Goal: Task Accomplishment & Management: Complete application form

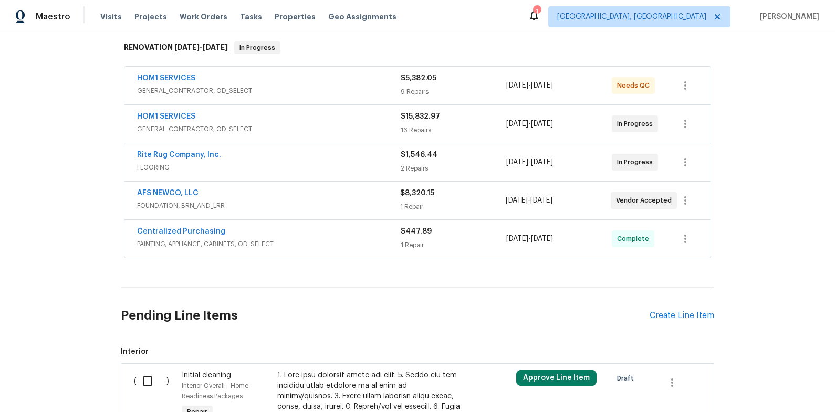
scroll to position [171, 0]
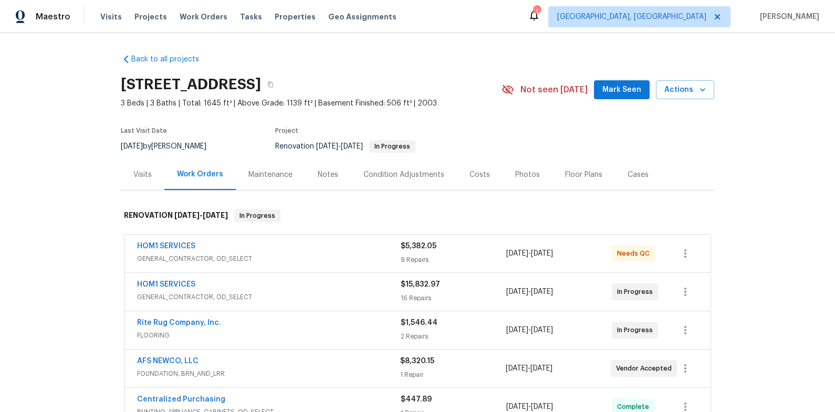
click at [777, 131] on div "Back to all projects 7517 Barnbrook Ln, Knoxville, TN 37918 3 Beds | 3 Baths | …" at bounding box center [417, 222] width 835 height 379
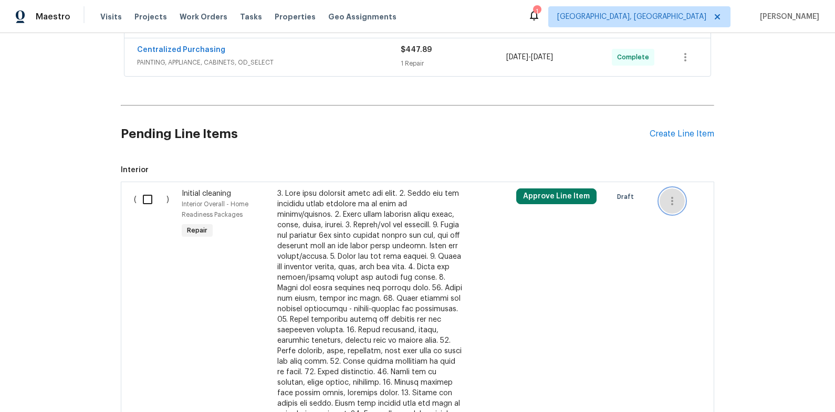
click at [669, 197] on icon "button" at bounding box center [672, 201] width 13 height 13
click at [663, 199] on li "Cancel" at bounding box center [676, 200] width 40 height 17
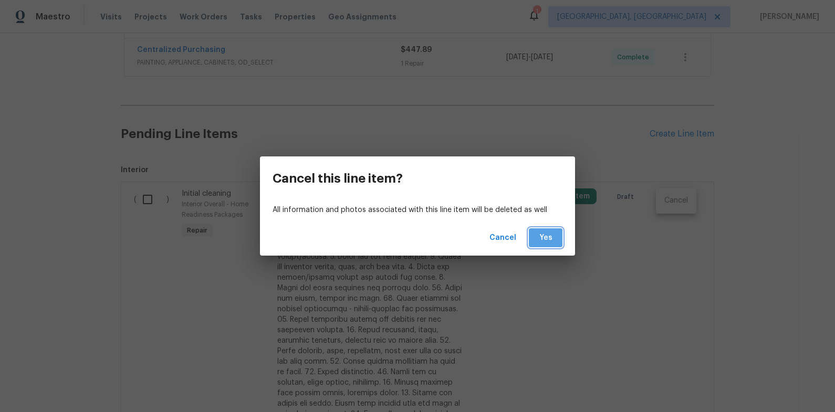
click at [552, 241] on span "Yes" at bounding box center [545, 238] width 17 height 13
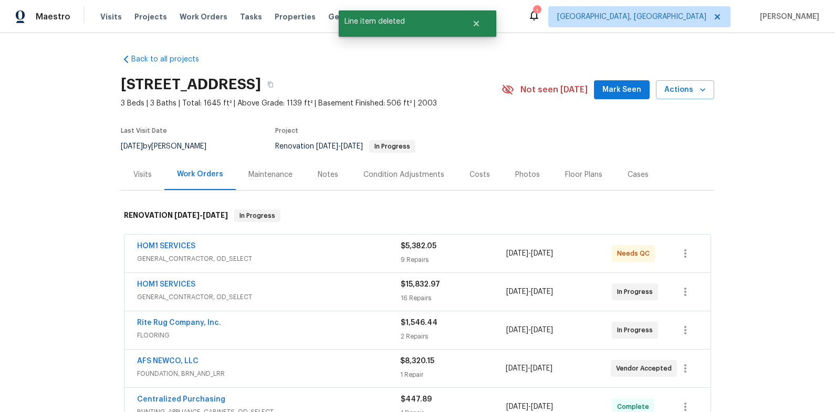
scroll to position [186, 0]
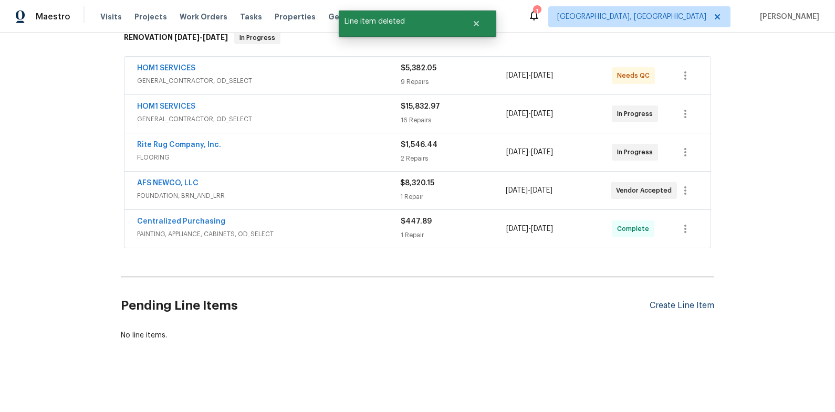
click at [705, 301] on div "Create Line Item" at bounding box center [681, 306] width 65 height 10
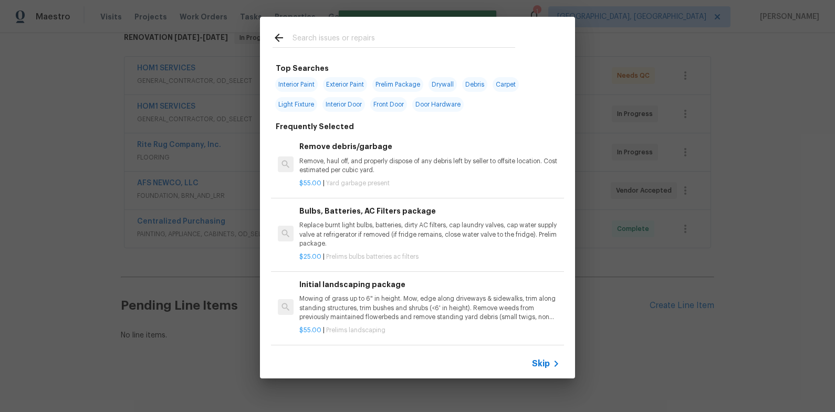
click at [367, 43] on input "text" at bounding box center [403, 39] width 223 height 16
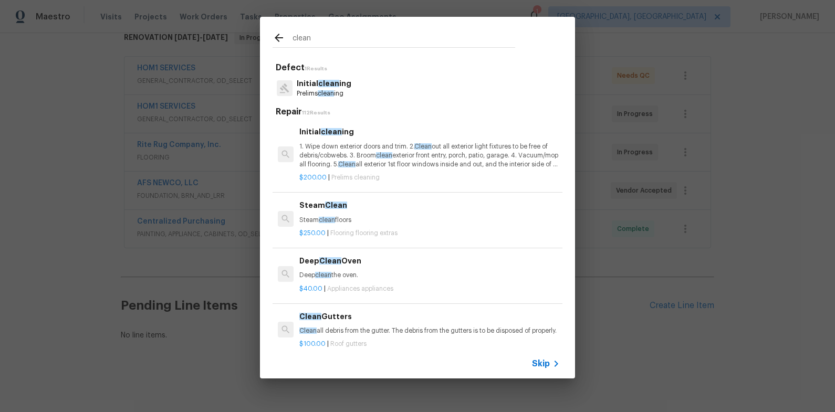
type input "clean"
click at [318, 161] on p "1. Wipe down exterior doors and trim. 2. Clean out all exterior light fixtures …" at bounding box center [429, 155] width 260 height 27
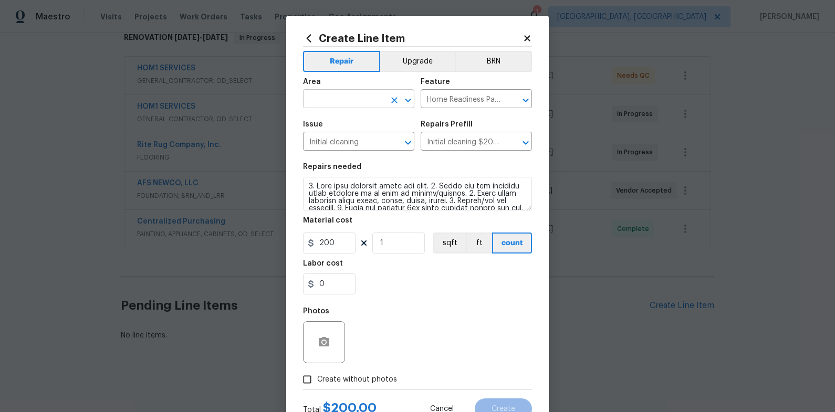
click at [341, 100] on input "text" at bounding box center [344, 100] width 82 height 16
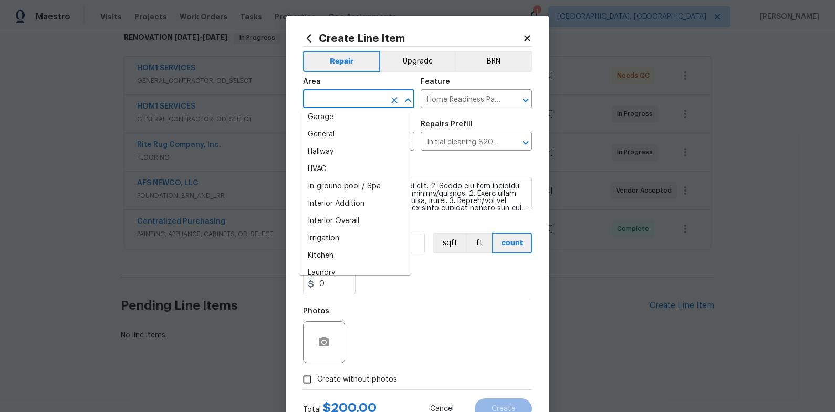
scroll to position [335, 0]
click at [361, 214] on li "Interior Overall" at bounding box center [354, 220] width 111 height 17
type input "Interior Overall"
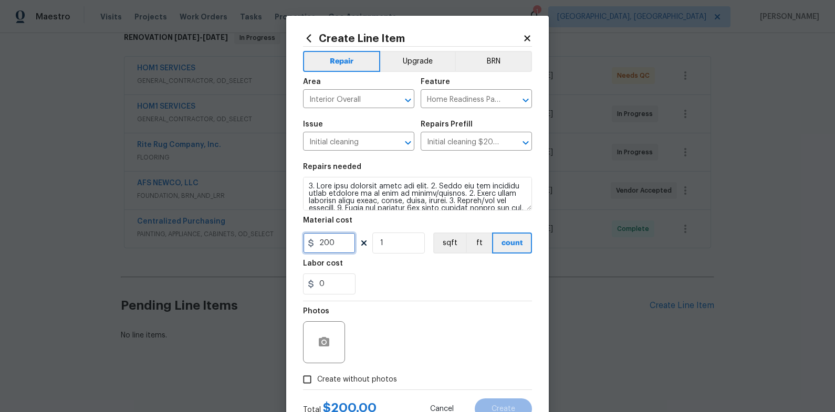
click at [338, 243] on input "200" at bounding box center [329, 243] width 52 height 21
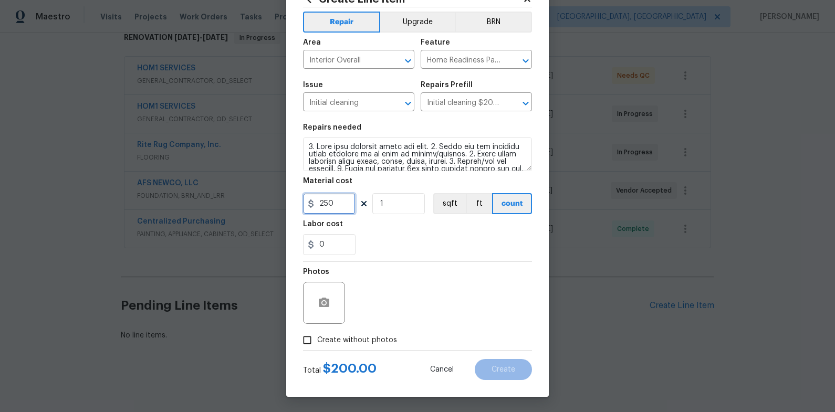
scroll to position [40, 0]
type input "250"
click at [308, 341] on input "Create without photos" at bounding box center [307, 340] width 20 height 20
checkbox input "true"
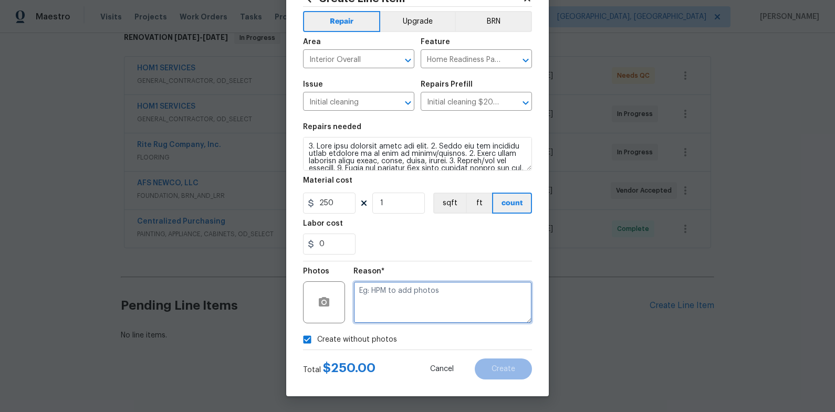
click at [362, 309] on textarea at bounding box center [442, 302] width 178 height 42
type textarea "NA"
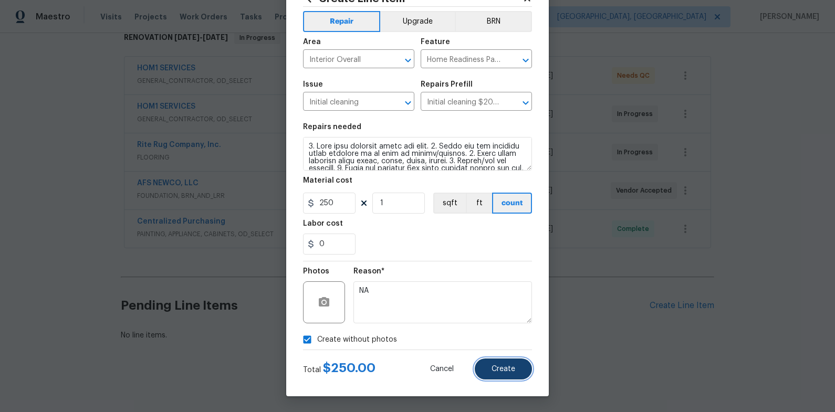
click at [496, 376] on button "Create" at bounding box center [503, 369] width 57 height 21
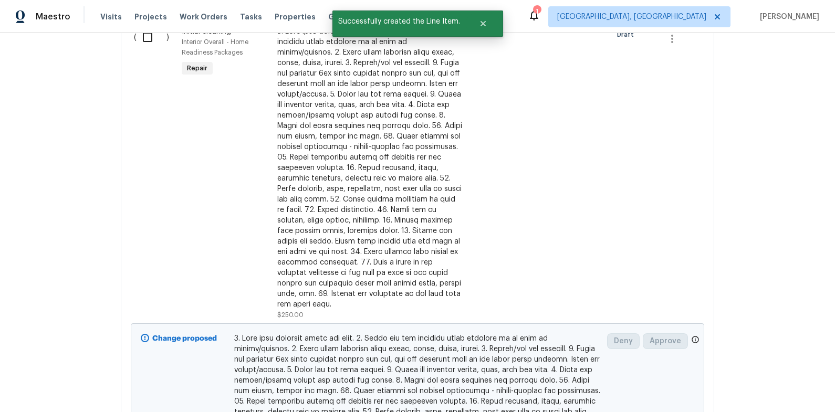
scroll to position [453, 0]
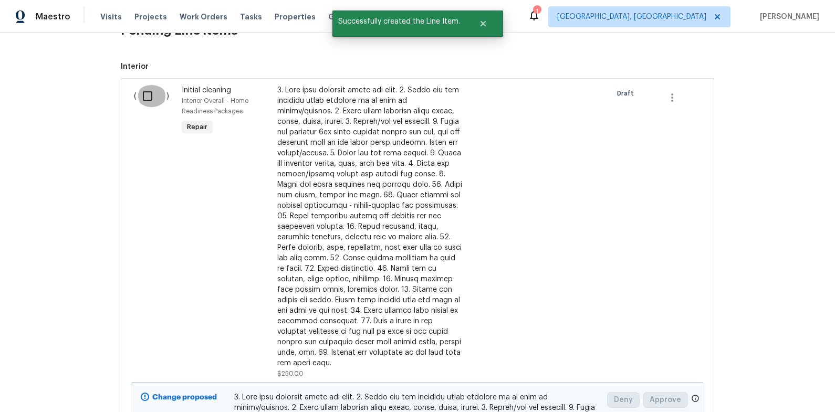
click at [141, 101] on input "checkbox" at bounding box center [151, 96] width 30 height 22
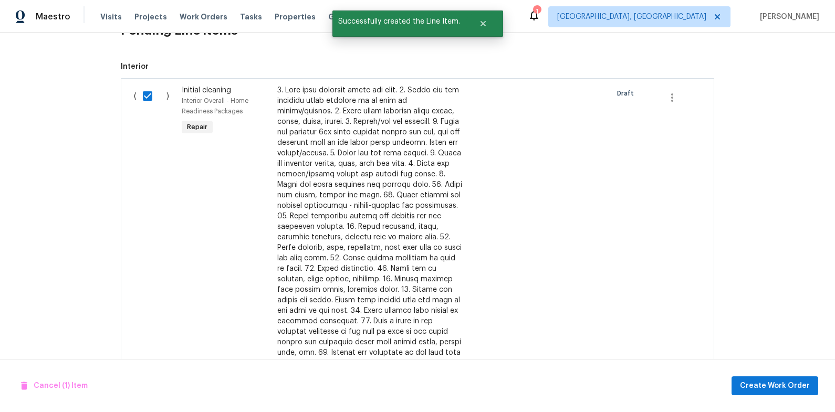
drag, startPoint x: 770, startPoint y: 403, endPoint x: 763, endPoint y: 377, distance: 26.6
click at [771, 403] on div "Cancel (1) Item Create Work Order" at bounding box center [417, 386] width 835 height 54
click at [763, 375] on div "Cancel (1) Item Create Work Order" at bounding box center [417, 386] width 835 height 54
click at [763, 378] on button "Create Work Order" at bounding box center [774, 385] width 87 height 19
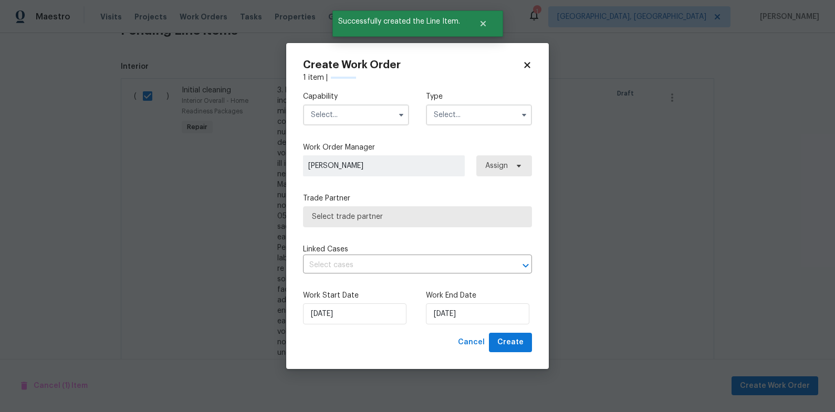
checkbox input "false"
click at [383, 108] on input "text" at bounding box center [356, 114] width 106 height 21
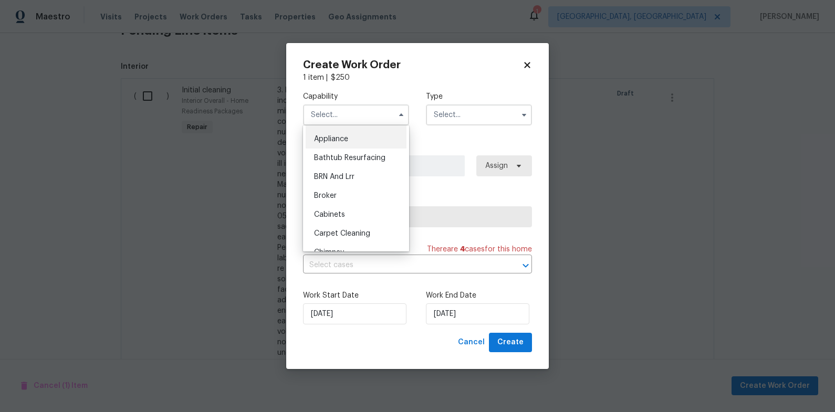
scroll to position [71, 0]
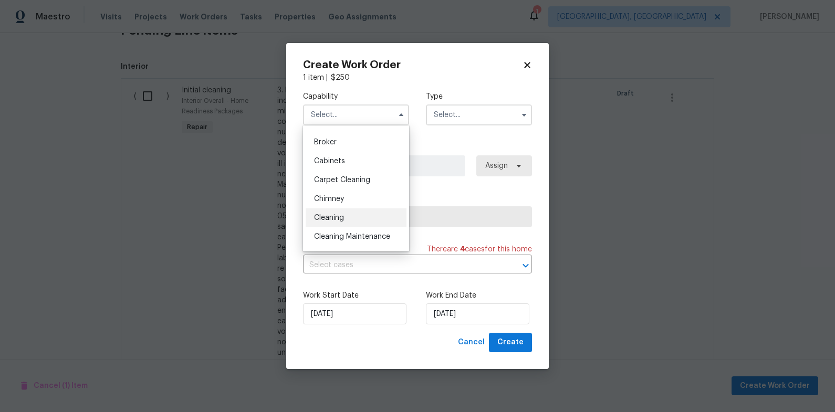
click at [354, 219] on div "Cleaning" at bounding box center [356, 217] width 101 height 19
type input "Cleaning"
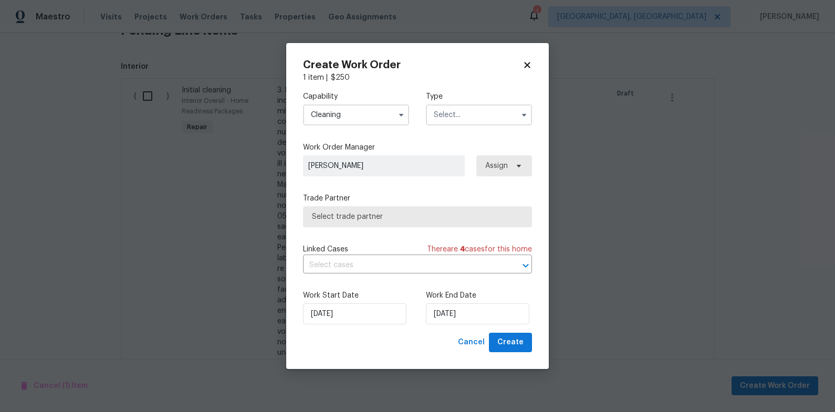
click at [472, 110] on input "text" at bounding box center [479, 114] width 106 height 21
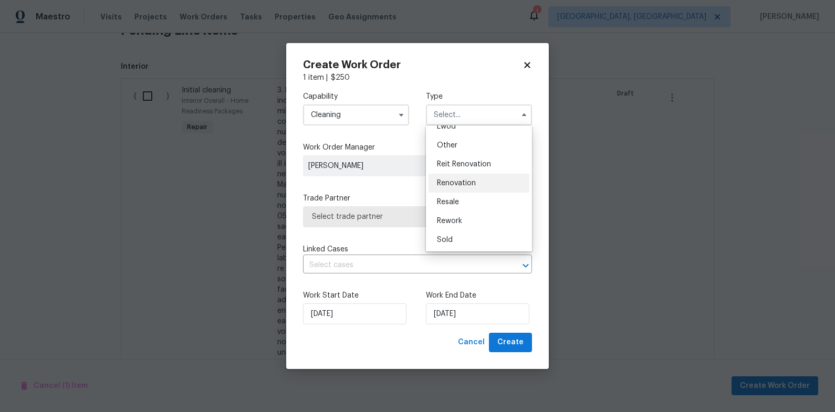
scroll to position [125, 0]
click at [481, 180] on div "Renovation" at bounding box center [478, 182] width 101 height 19
type input "Renovation"
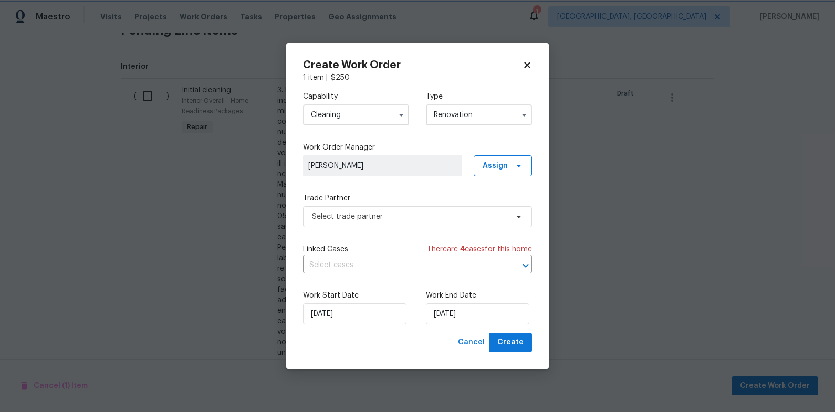
scroll to position [0, 0]
click at [384, 223] on span "Select trade partner" at bounding box center [417, 216] width 229 height 21
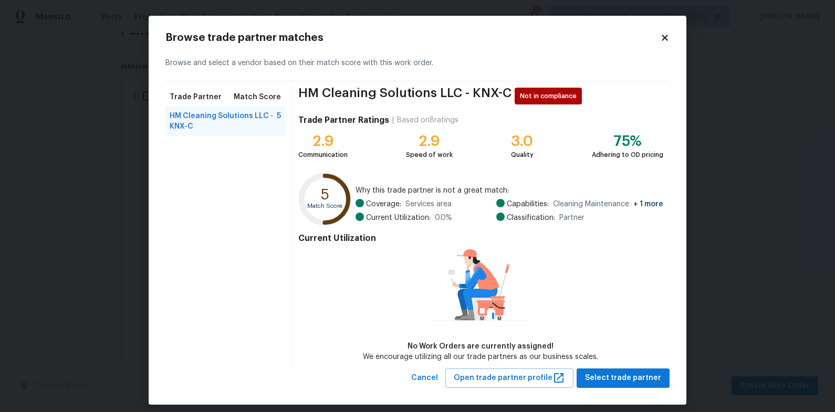
click at [661, 37] on icon at bounding box center [664, 38] width 6 height 6
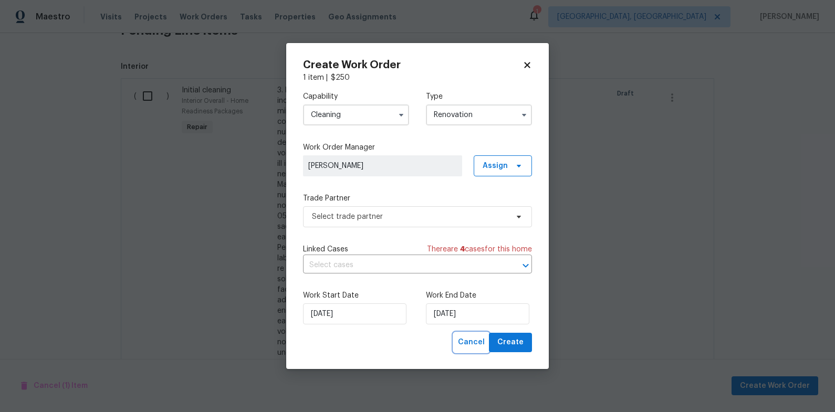
click at [468, 345] on span "Cancel" at bounding box center [471, 342] width 27 height 13
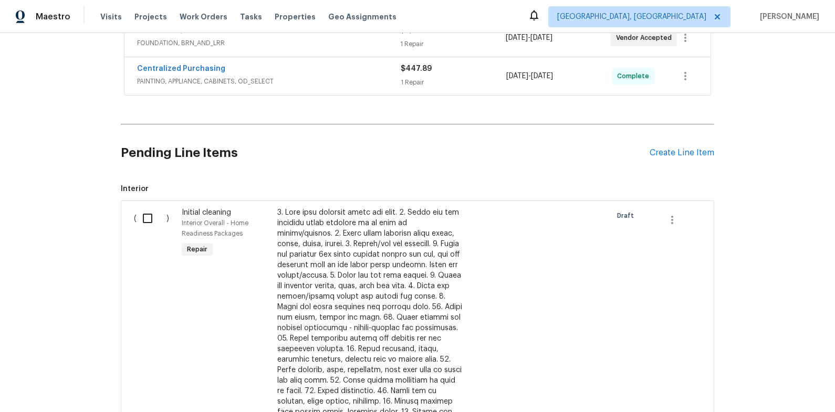
scroll to position [342, 0]
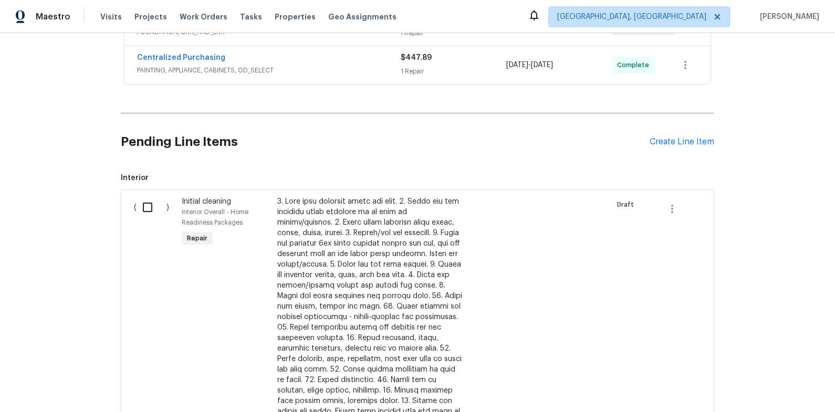
click at [148, 198] on input "checkbox" at bounding box center [151, 207] width 30 height 22
checkbox input "true"
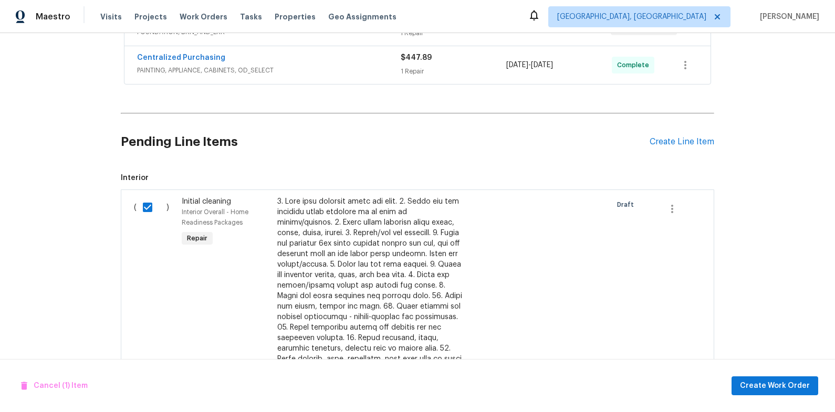
click at [777, 396] on div "Cancel (1) Item Create Work Order" at bounding box center [417, 386] width 835 height 54
click at [775, 388] on span "Create Work Order" at bounding box center [775, 386] width 70 height 13
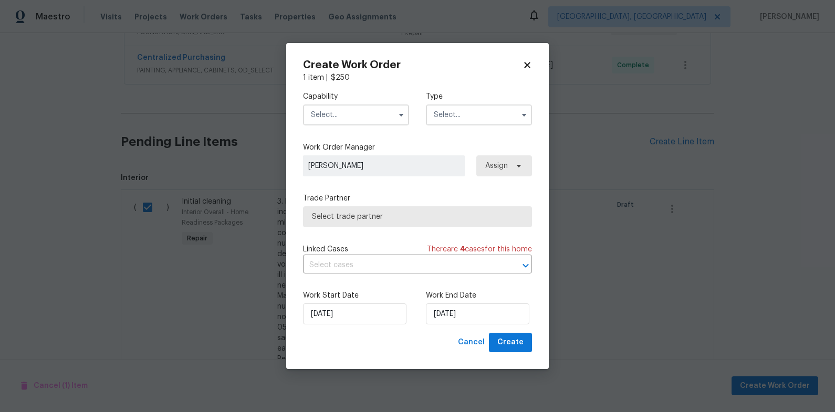
click at [319, 115] on input "text" at bounding box center [356, 114] width 106 height 21
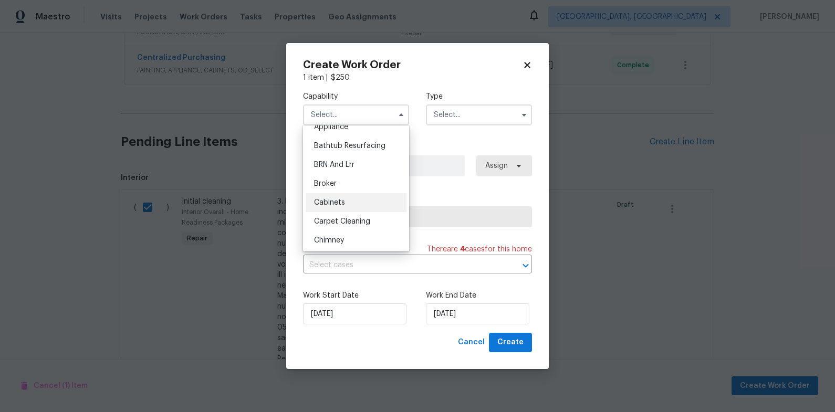
scroll to position [81, 0]
click at [352, 202] on div "Cleaning" at bounding box center [356, 207] width 101 height 19
type input "Cleaning"
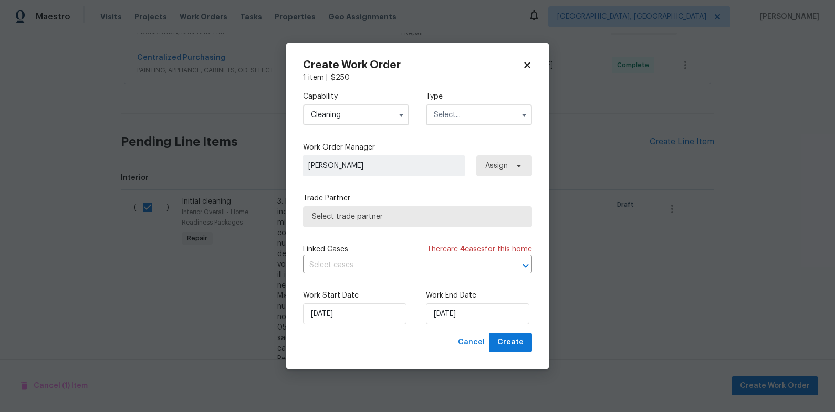
click at [476, 120] on input "text" at bounding box center [479, 114] width 106 height 21
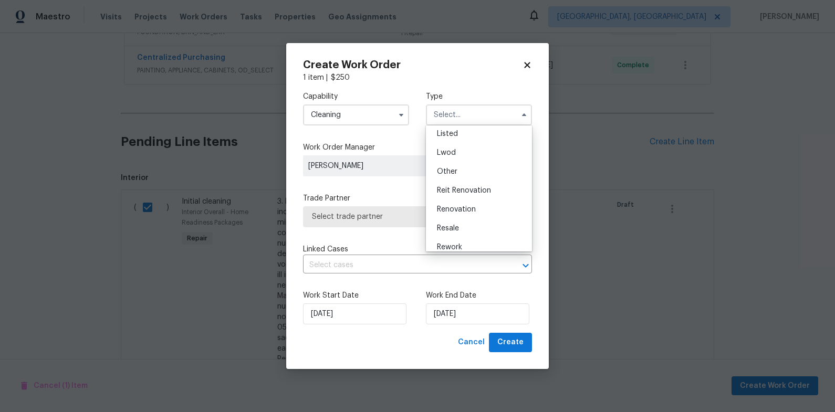
scroll to position [125, 0]
click at [481, 182] on div "Renovation" at bounding box center [478, 182] width 101 height 19
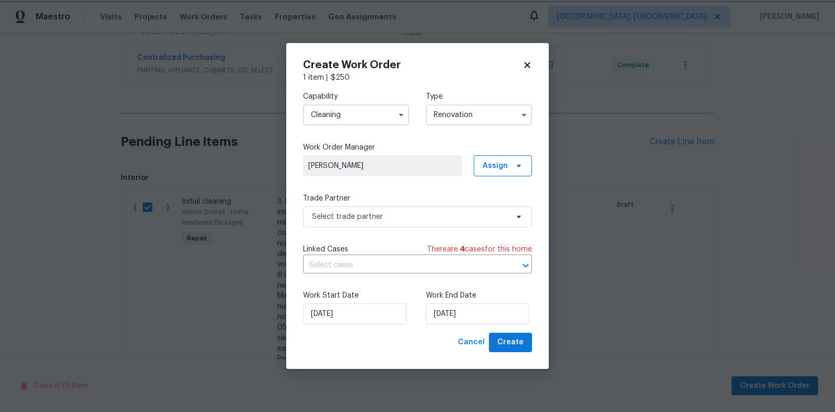
type input "Renovation"
click at [438, 213] on span "Select trade partner" at bounding box center [410, 217] width 196 height 10
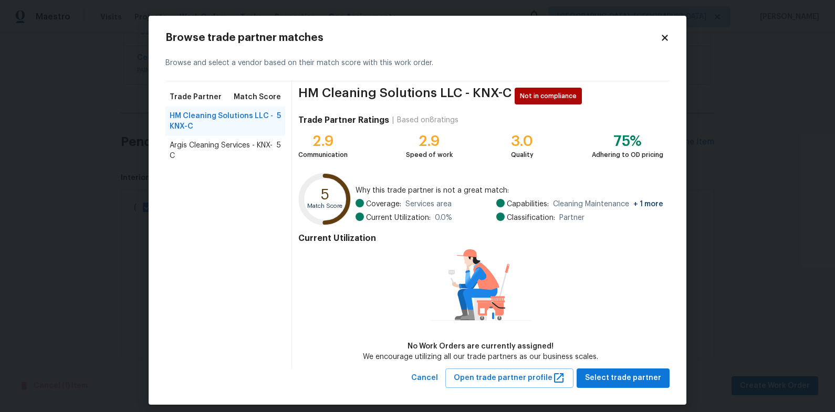
click at [206, 140] on span "Argis Cleaning Services - KNX-C" at bounding box center [223, 150] width 107 height 21
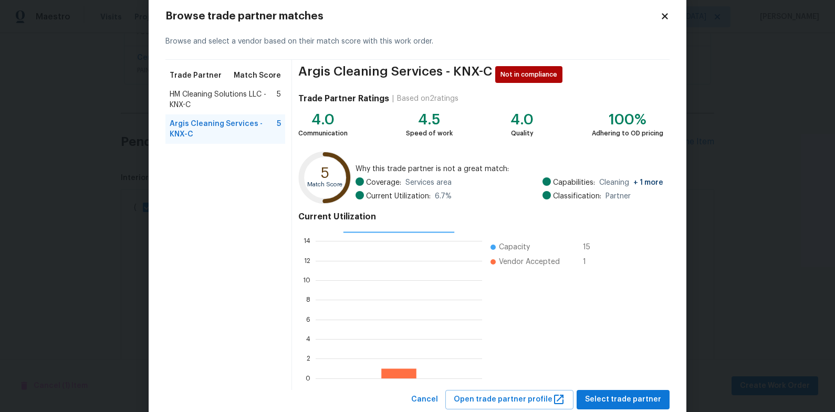
scroll to position [51, 0]
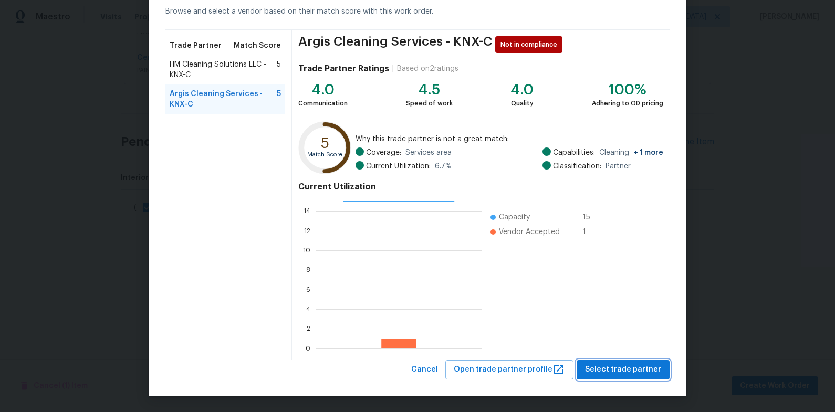
click at [617, 367] on span "Select trade partner" at bounding box center [623, 369] width 76 height 13
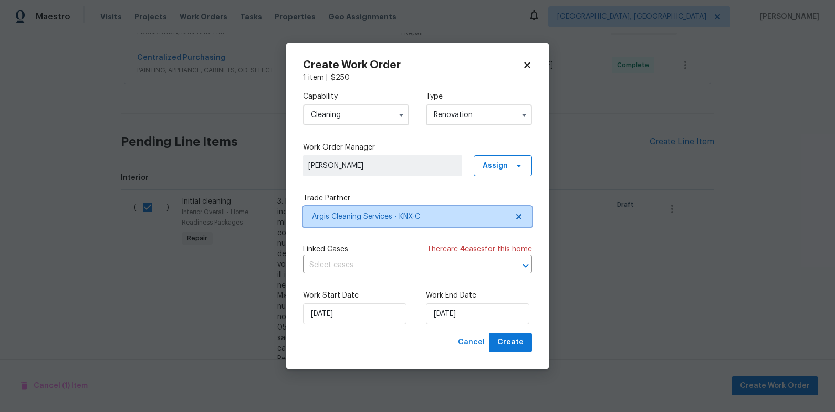
scroll to position [0, 0]
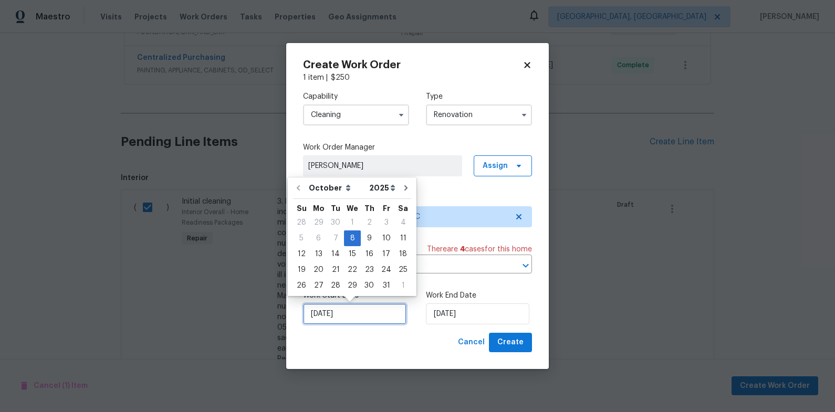
click at [334, 315] on input "10/8/2025" at bounding box center [354, 313] width 103 height 21
click at [377, 239] on div "10" at bounding box center [385, 238] width 17 height 15
type input "10/10/2025"
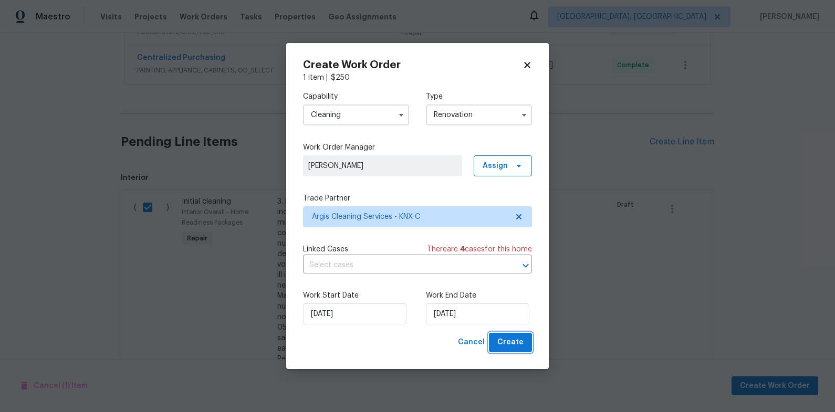
click at [506, 345] on span "Create" at bounding box center [510, 342] width 26 height 13
checkbox input "false"
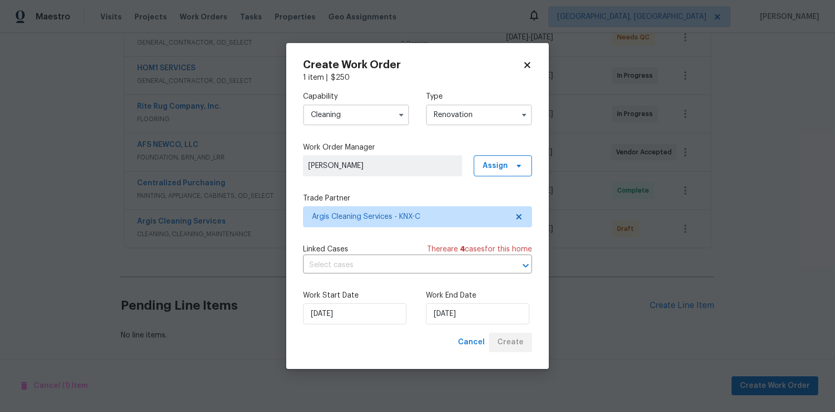
scroll to position [224, 0]
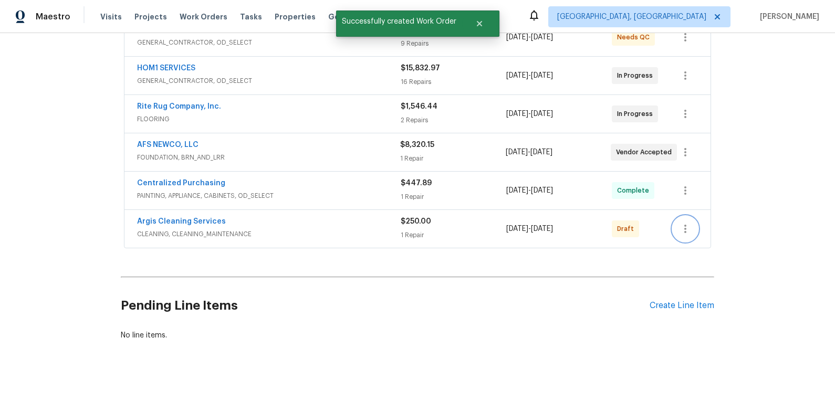
click at [682, 223] on icon "button" at bounding box center [685, 229] width 13 height 13
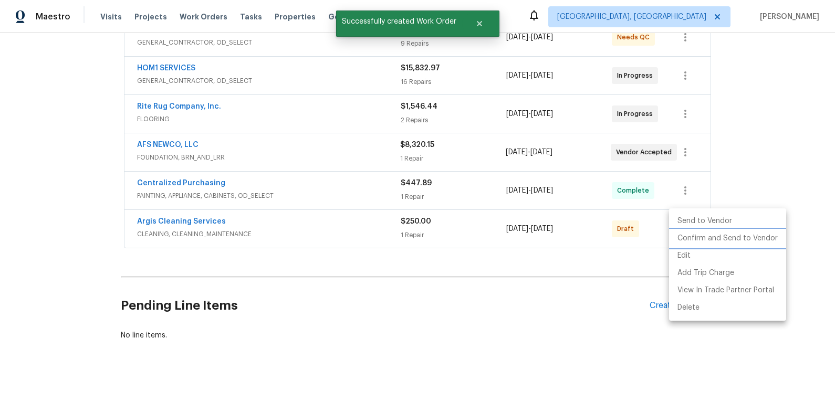
click at [691, 234] on li "Confirm and Send to Vendor" at bounding box center [727, 238] width 117 height 17
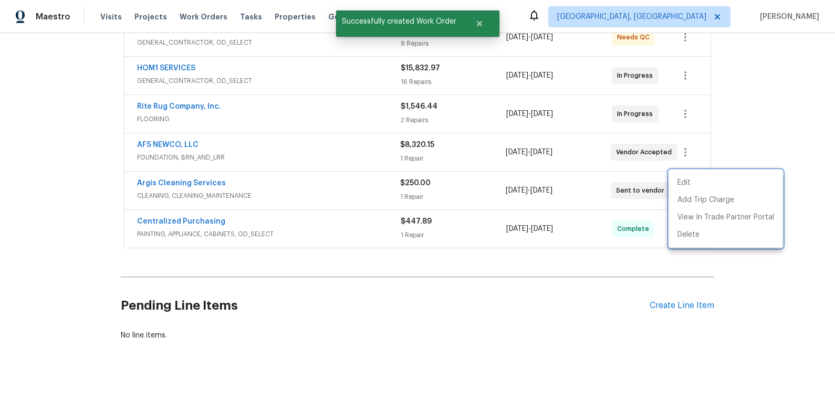
click at [191, 174] on div at bounding box center [417, 206] width 835 height 412
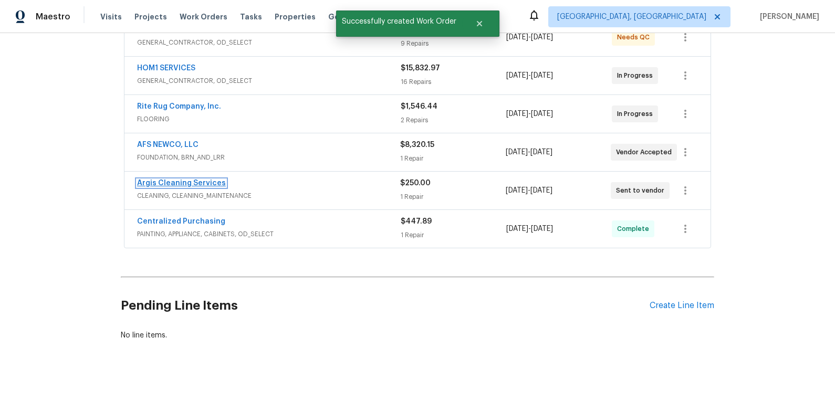
click at [184, 180] on link "Argis Cleaning Services" at bounding box center [181, 183] width 89 height 7
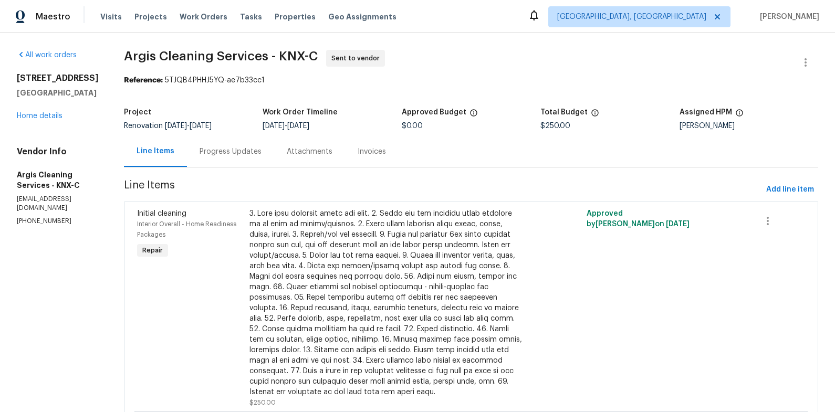
click at [244, 156] on div "Progress Updates" at bounding box center [230, 151] width 62 height 10
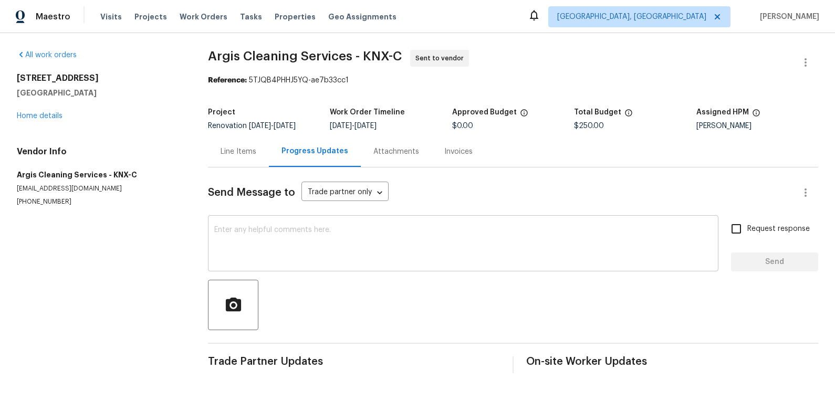
click at [310, 232] on textarea at bounding box center [463, 244] width 498 height 37
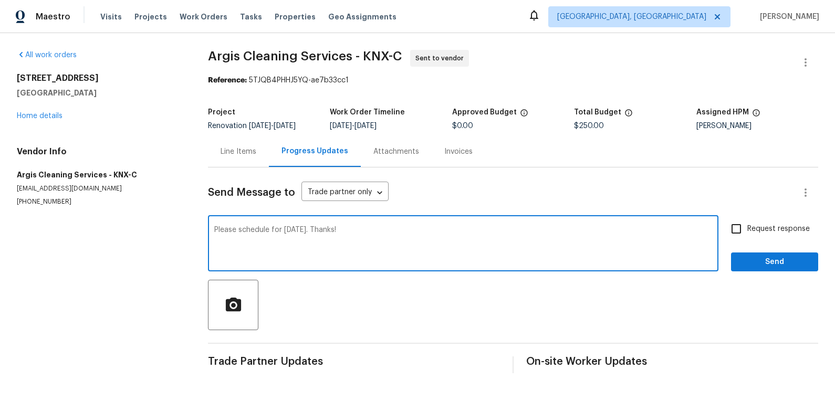
type textarea "Please schedule for Friday, 10/10. Thanks!"
click at [750, 262] on span "Send" at bounding box center [774, 262] width 70 height 13
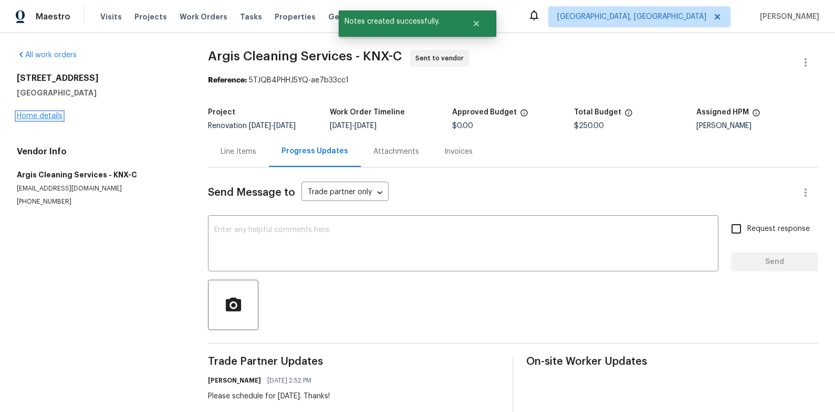
click at [54, 118] on link "Home details" at bounding box center [40, 115] width 46 height 7
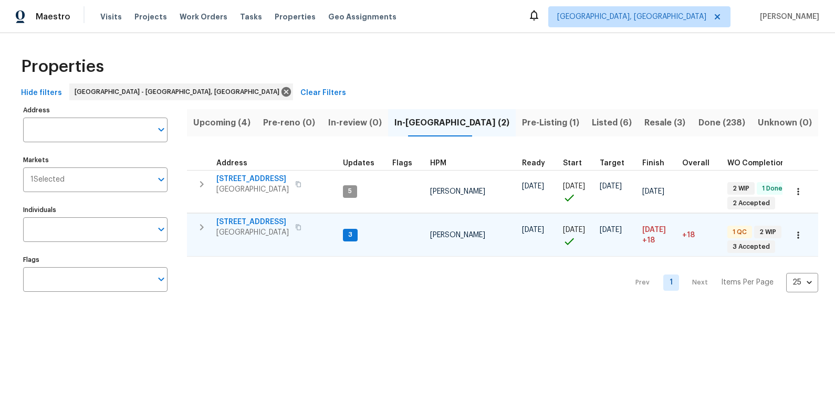
click at [264, 217] on span "[STREET_ADDRESS]" at bounding box center [252, 222] width 72 height 10
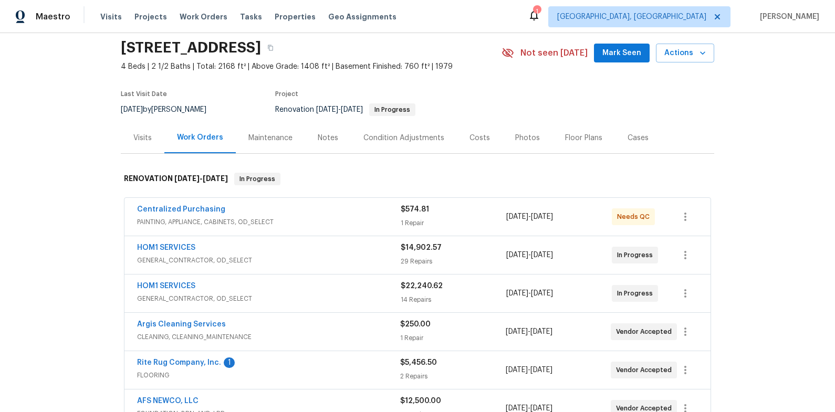
scroll to position [82, 0]
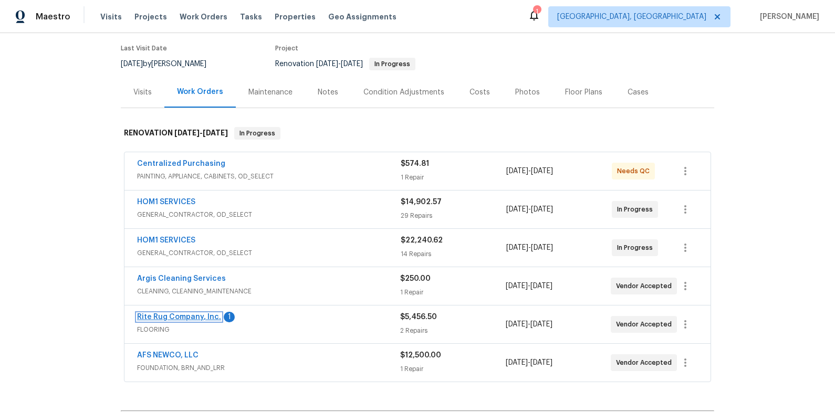
click at [202, 318] on link "Rite Rug Company, Inc." at bounding box center [179, 316] width 84 height 7
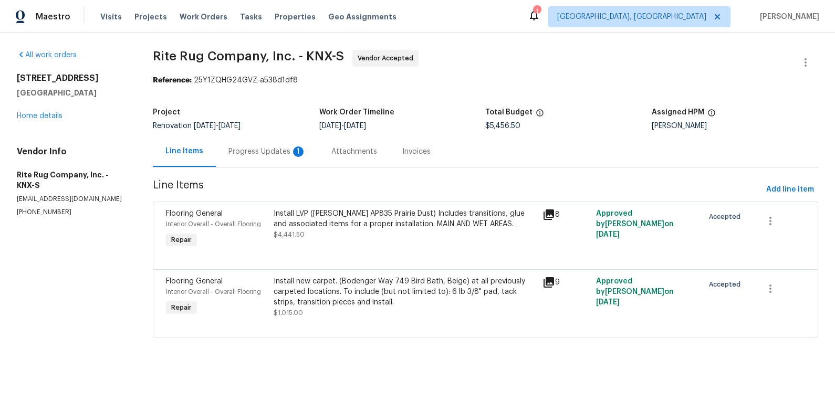
click at [249, 153] on div "Progress Updates 1" at bounding box center [267, 151] width 78 height 10
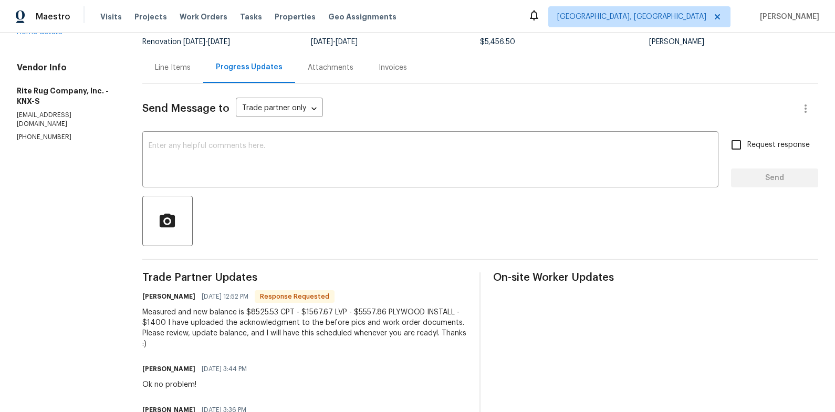
scroll to position [71, 0]
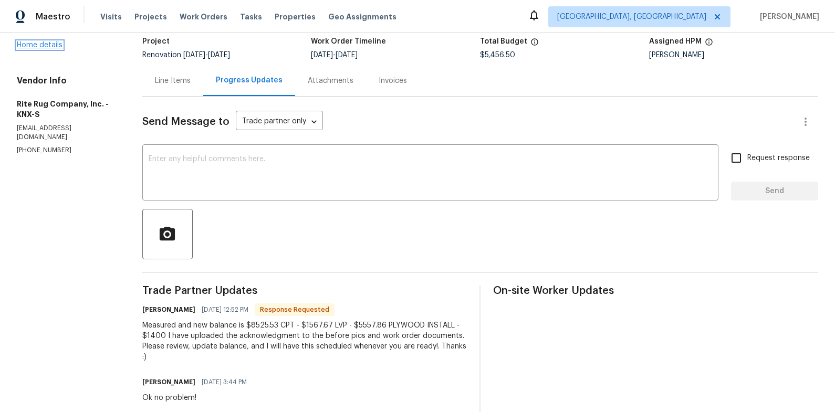
click at [54, 43] on link "Home details" at bounding box center [40, 44] width 46 height 7
